Goal: Task Accomplishment & Management: Use online tool/utility

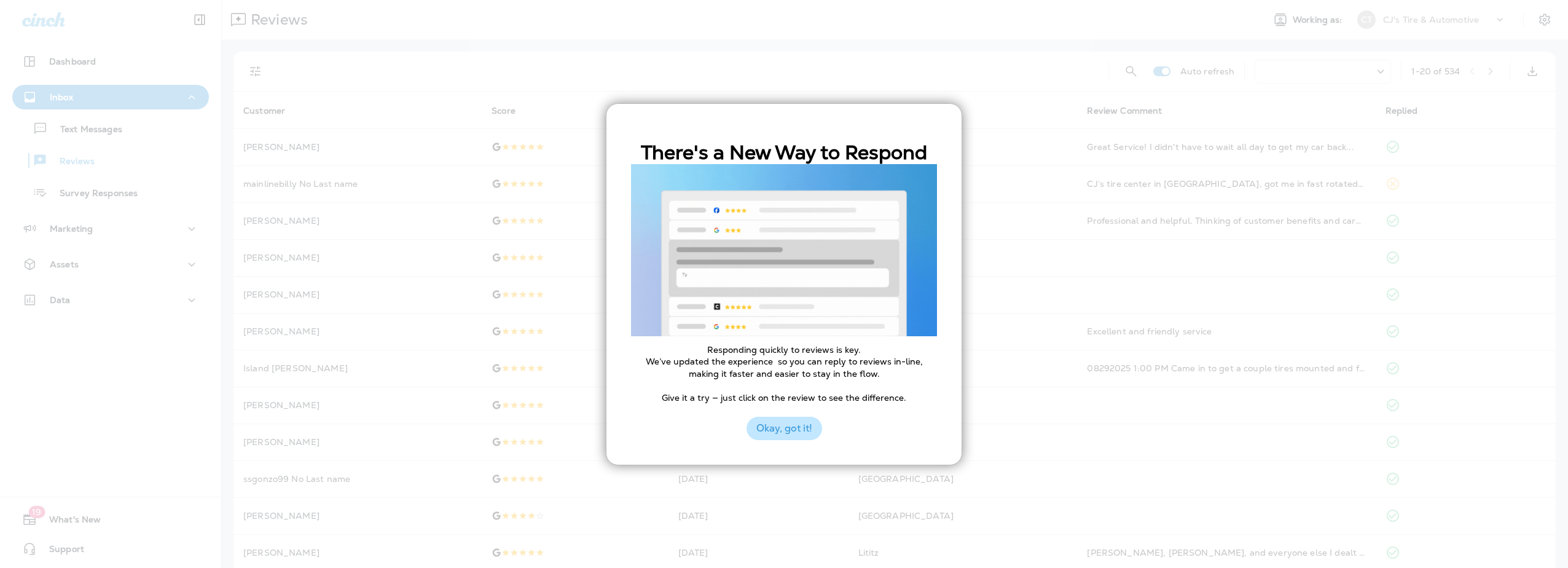
click at [778, 421] on button "Okay, got it!" at bounding box center [784, 428] width 76 height 24
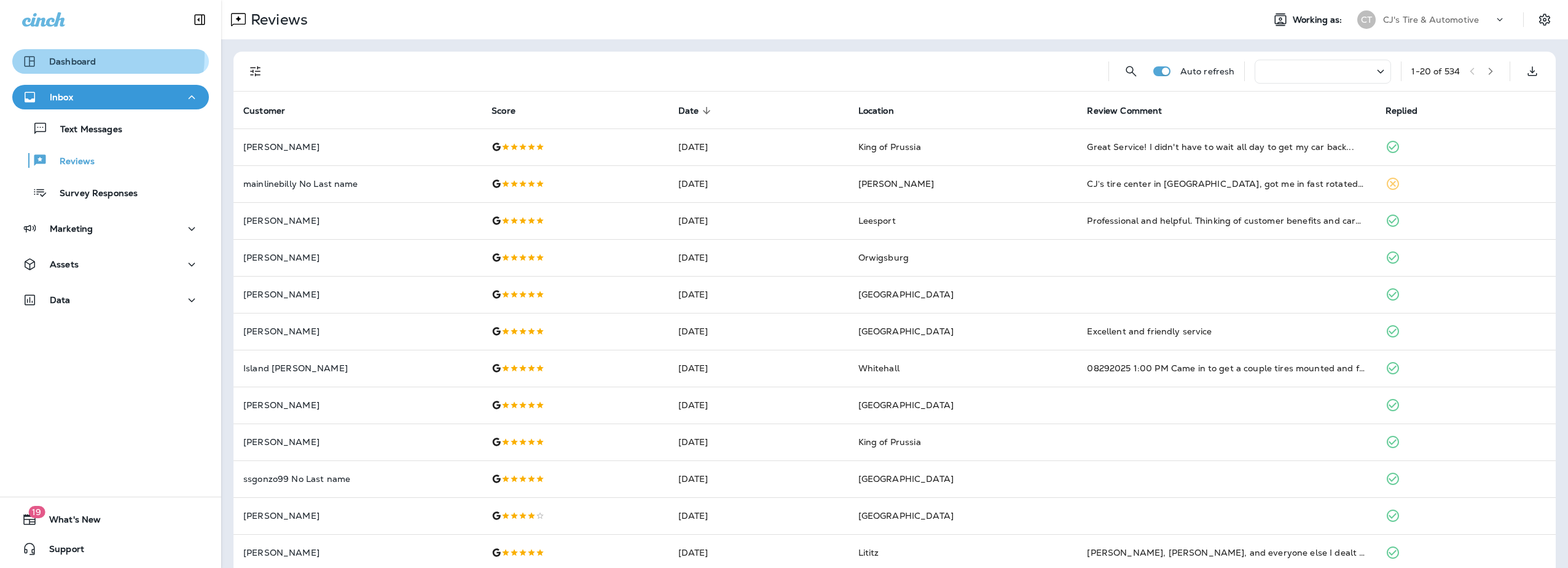
click at [75, 55] on div "Dashboard" at bounding box center [59, 62] width 74 height 15
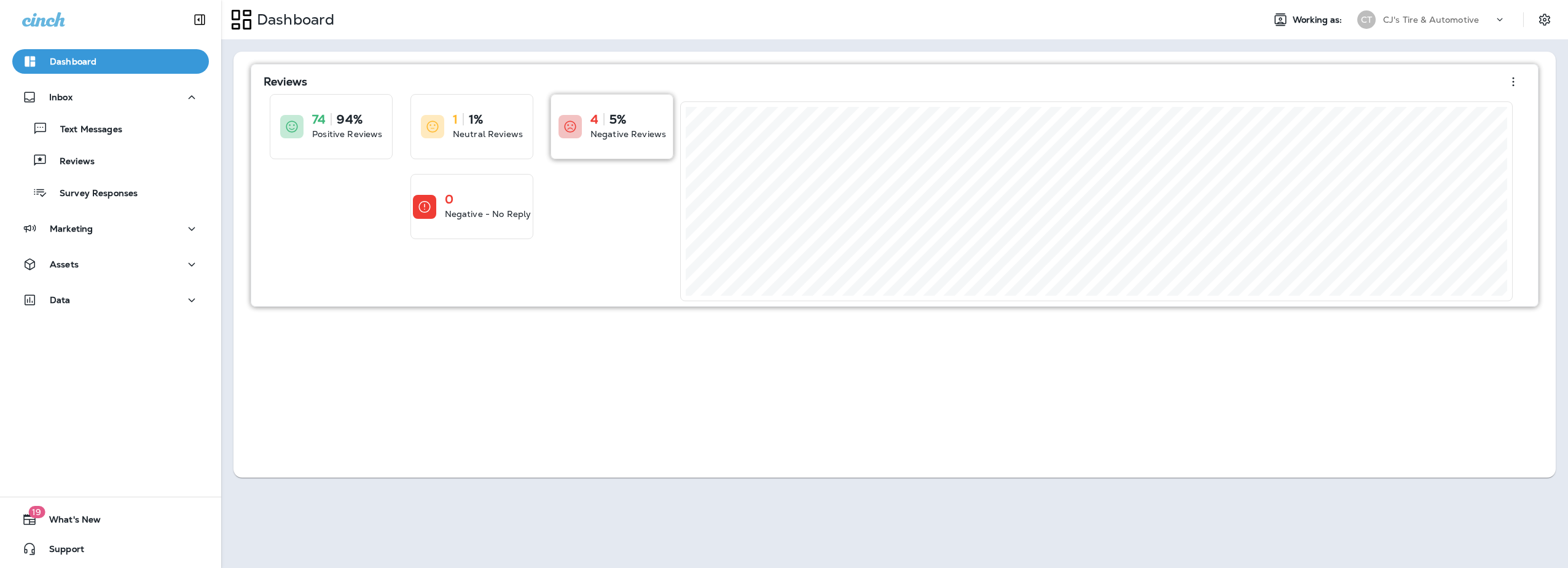
click at [573, 137] on div at bounding box center [570, 126] width 24 height 24
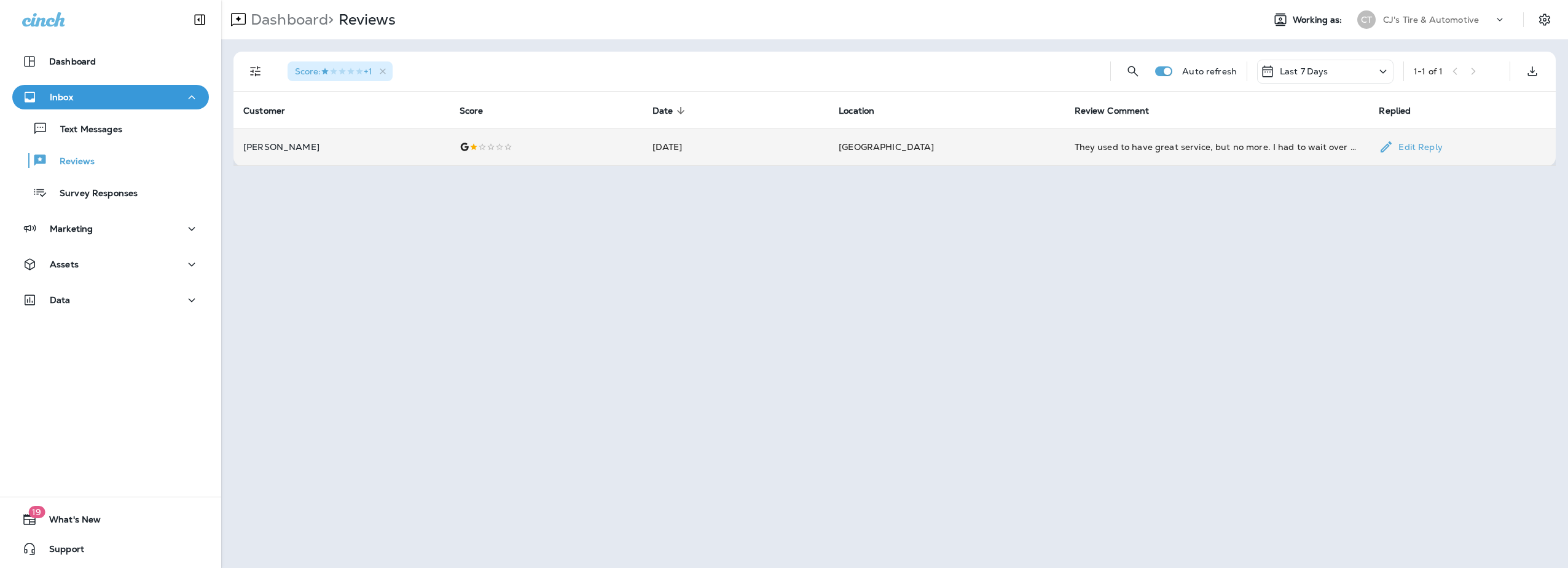
click at [341, 149] on p "[PERSON_NAME]" at bounding box center [341, 147] width 197 height 10
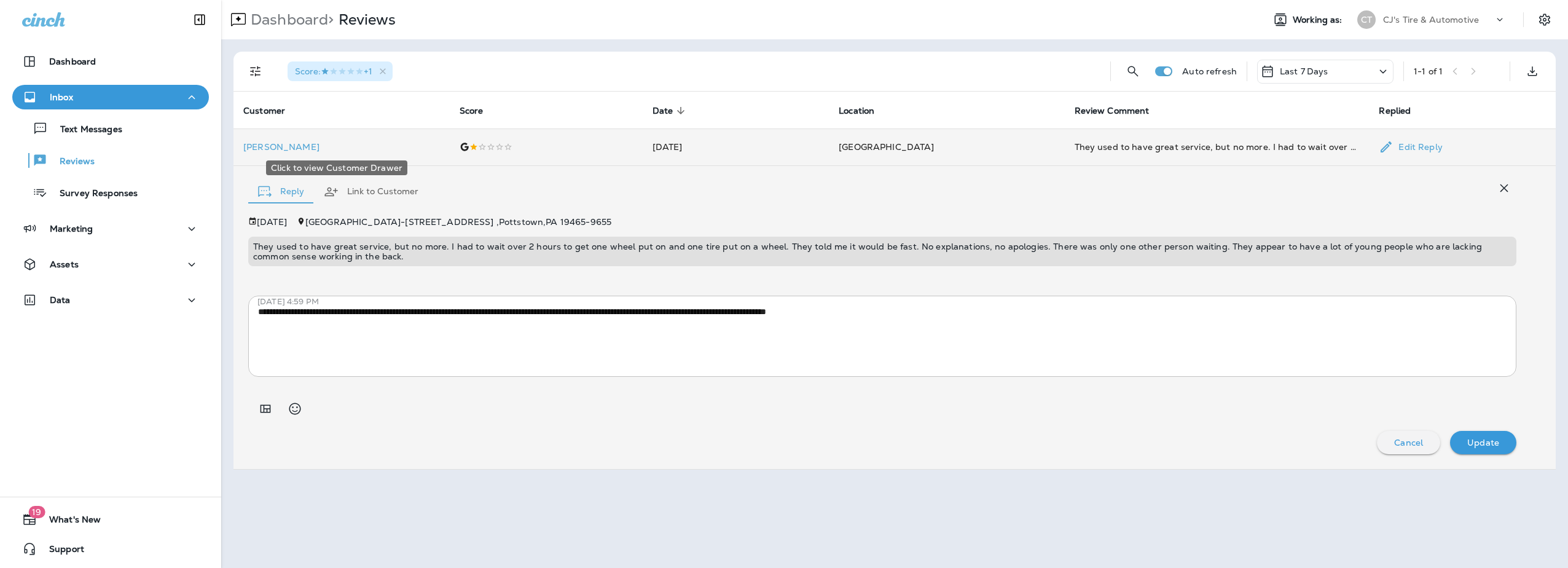
click at [263, 143] on p "[PERSON_NAME]" at bounding box center [341, 147] width 197 height 10
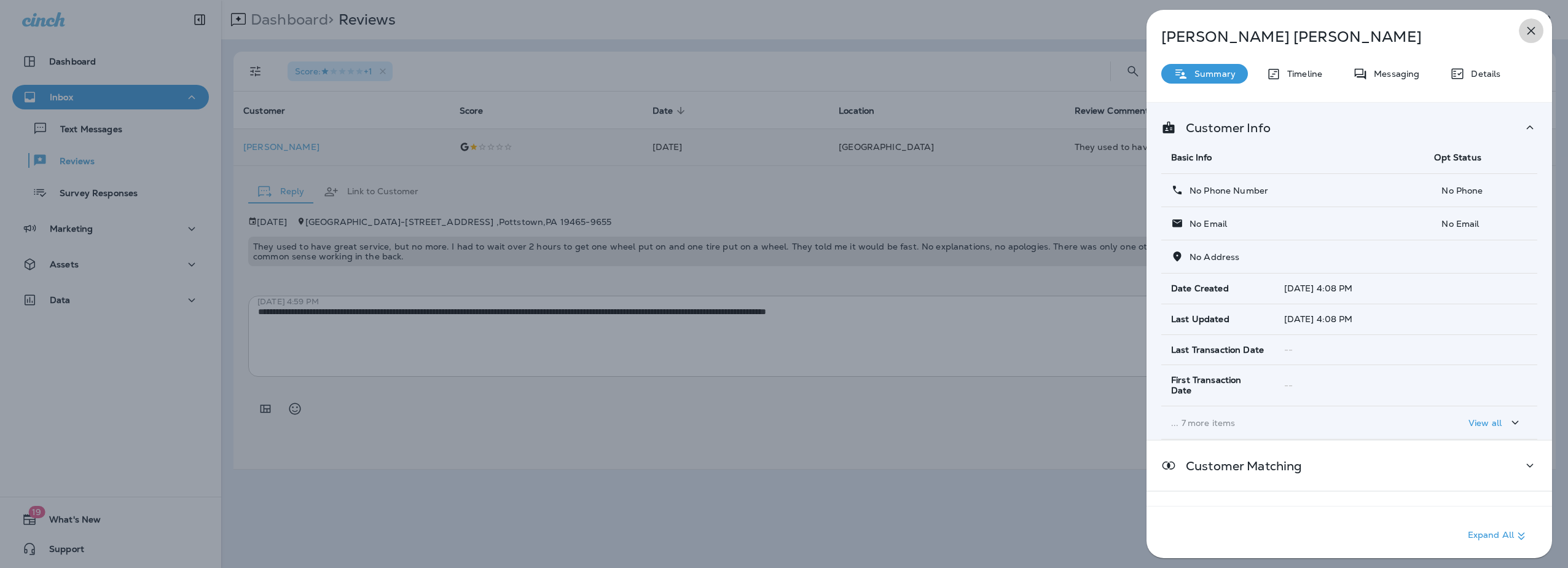
click at [1527, 33] on icon "button" at bounding box center [1531, 31] width 15 height 15
